Goal: Information Seeking & Learning: Check status

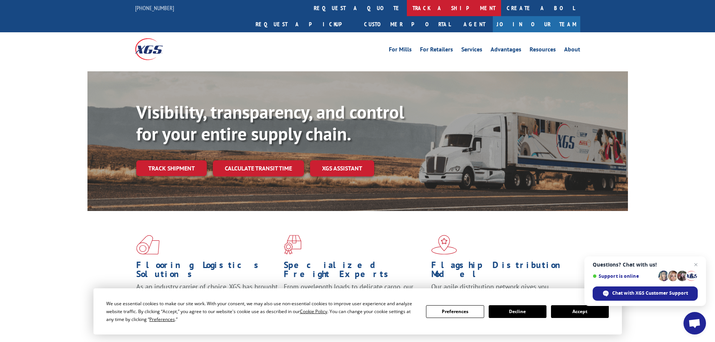
click at [407, 12] on link "track a shipment" at bounding box center [454, 8] width 94 height 16
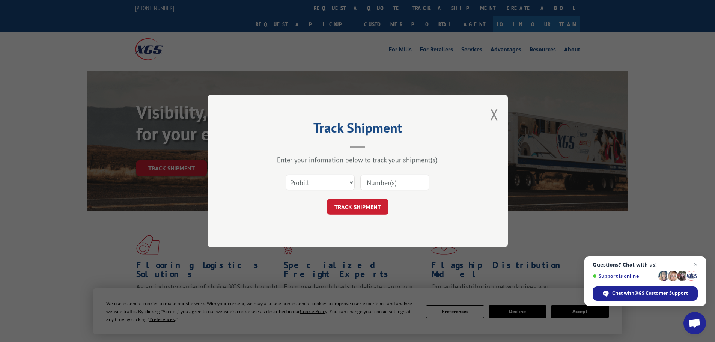
paste input "7059497"
type input "7059497"
click at [351, 209] on button "TRACK SHIPMENT" at bounding box center [358, 207] width 62 height 16
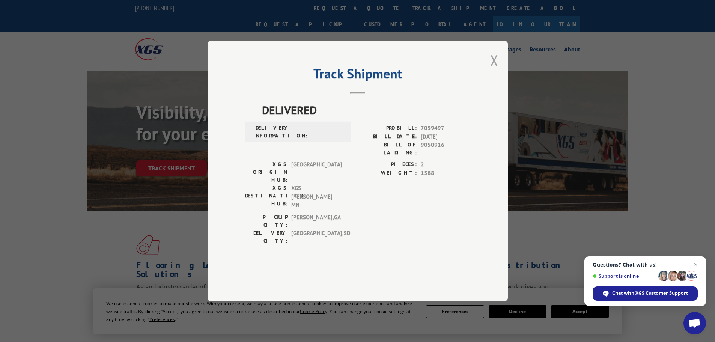
click at [496, 70] on button "Close modal" at bounding box center [494, 60] width 8 height 20
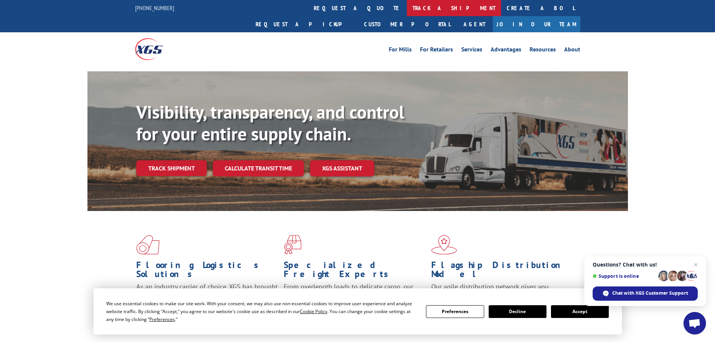
click at [407, 3] on link "track a shipment" at bounding box center [454, 8] width 94 height 16
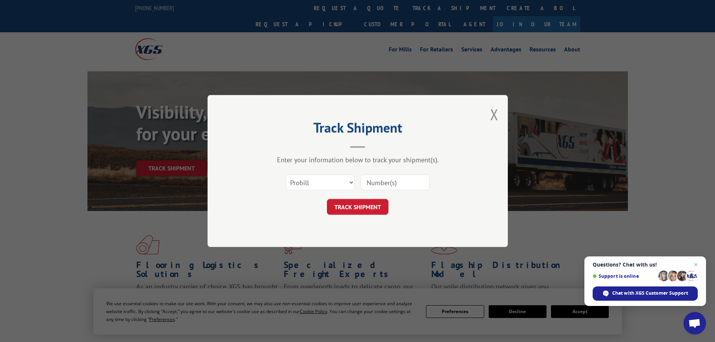
paste input "17479017"
type input "17479017"
click at [357, 211] on button "TRACK SHIPMENT" at bounding box center [358, 207] width 62 height 16
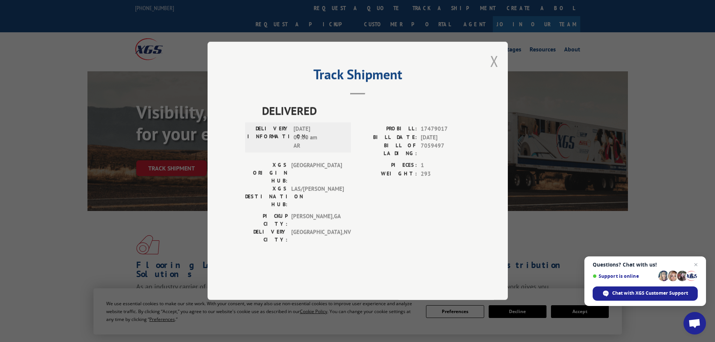
click at [497, 71] on button "Close modal" at bounding box center [494, 61] width 8 height 20
